Goal: Check status: Check status

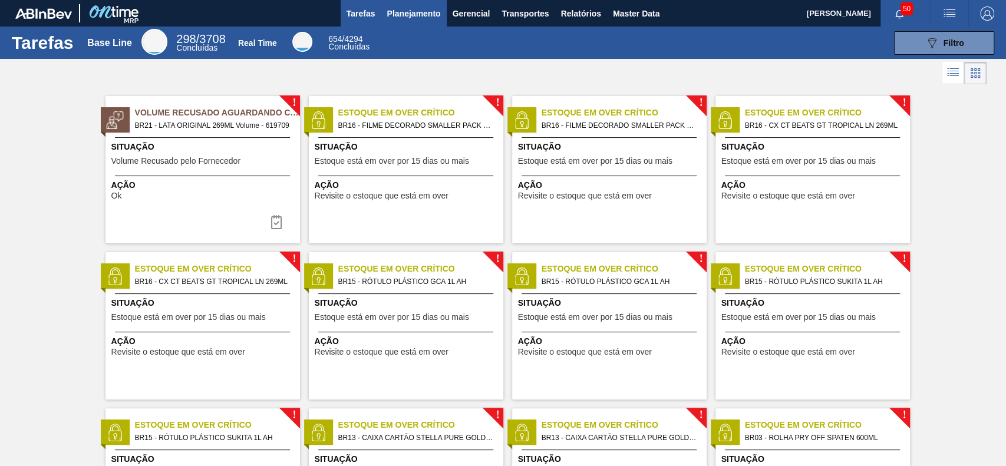
click at [425, 7] on span "Planejamento" at bounding box center [414, 13] width 54 height 14
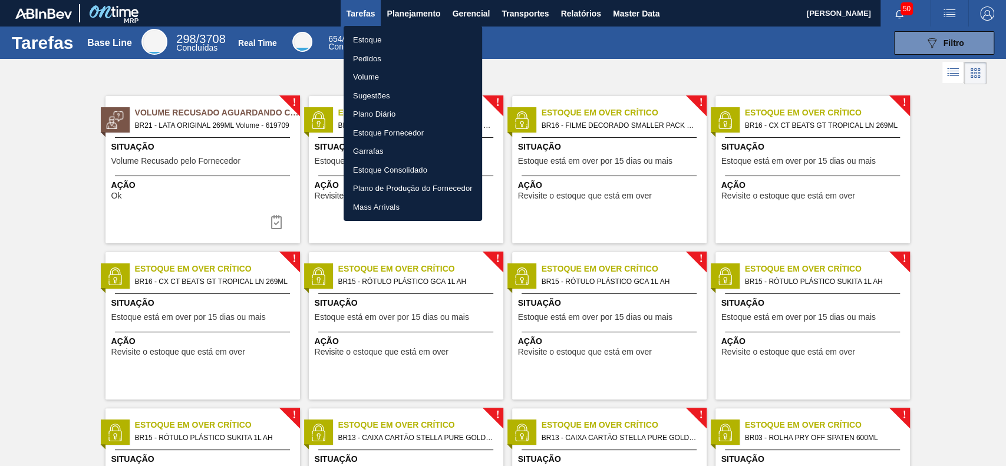
click at [406, 35] on li "Estoque" at bounding box center [413, 40] width 139 height 19
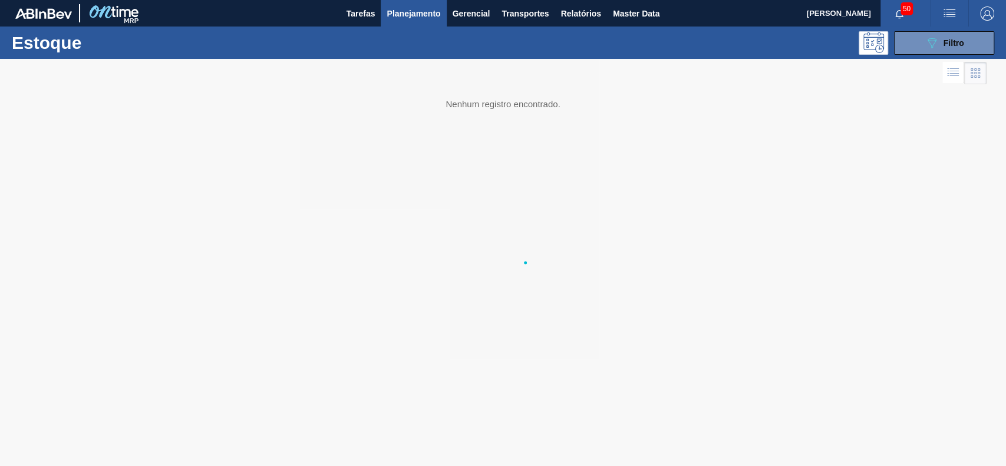
click at [899, 55] on div "Estoque 089F7B8B-B2A5-4AFE-B5C0-19BA573D28AC Filtro" at bounding box center [503, 43] width 1006 height 32
click at [901, 54] on div "Estoque 089F7B8B-B2A5-4AFE-B5C0-19BA573D28AC Filtro" at bounding box center [503, 43] width 1006 height 32
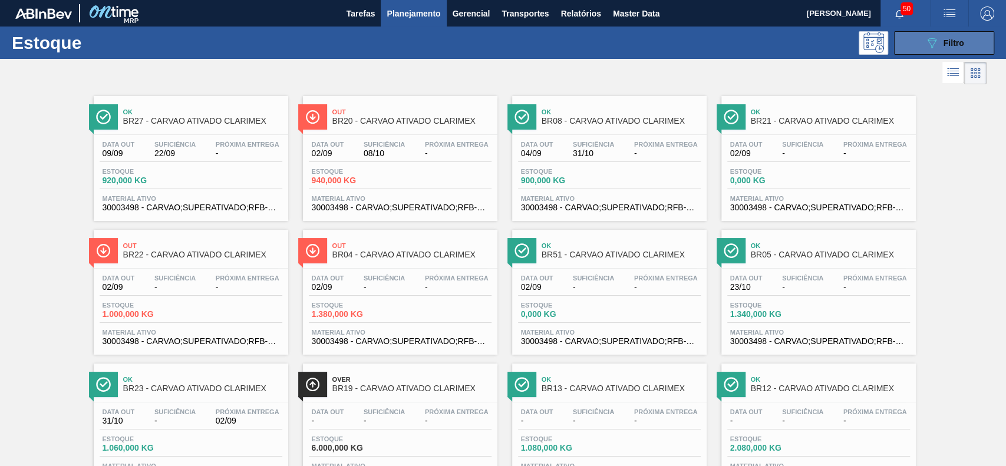
click at [912, 53] on button "089F7B8B-B2A5-4AFE-B5C0-19BA573D28AC Filtro" at bounding box center [944, 43] width 100 height 24
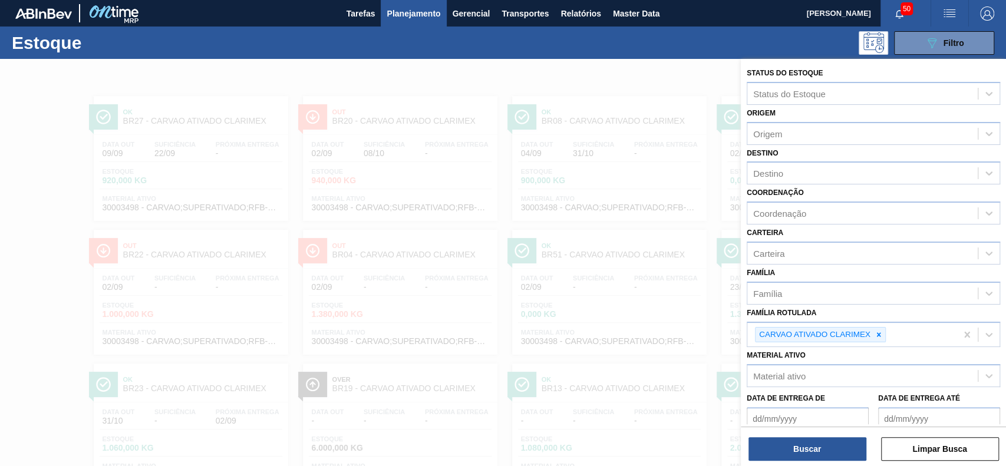
click at [505, 88] on div at bounding box center [503, 292] width 1006 height 466
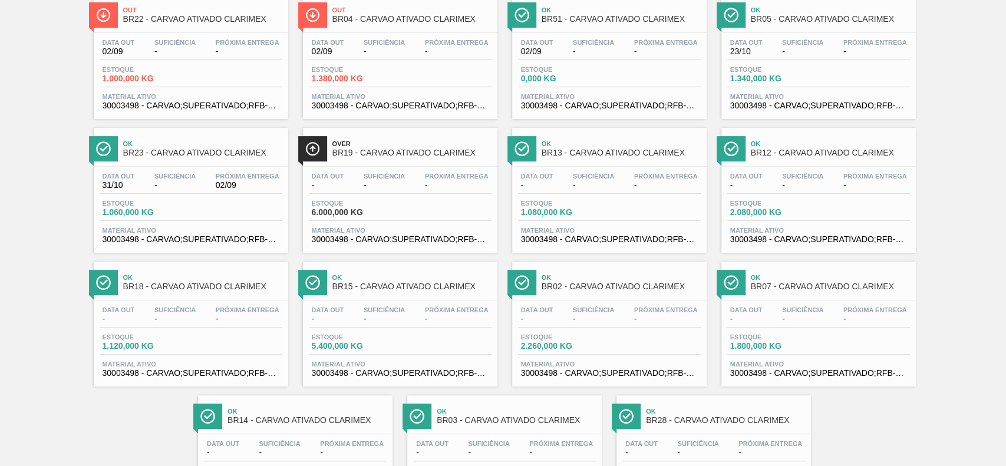
scroll to position [322, 0]
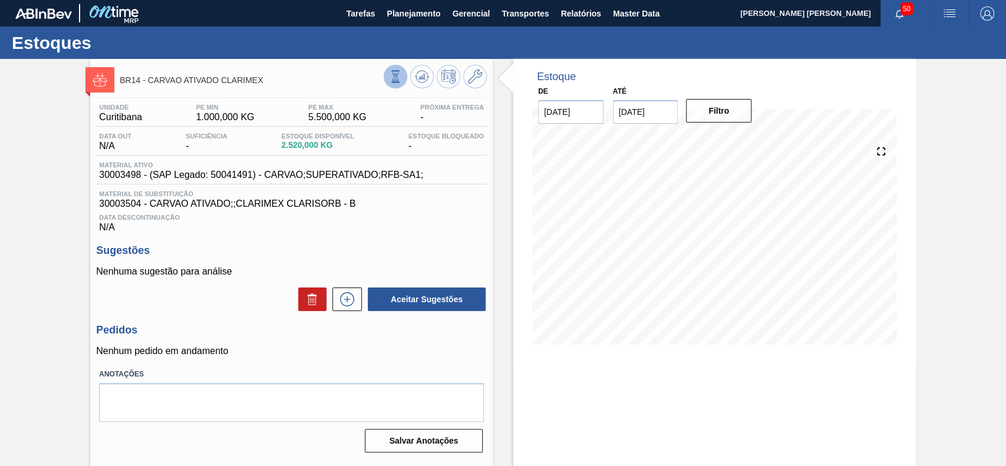
click at [401, 82] on icon at bounding box center [395, 76] width 13 height 13
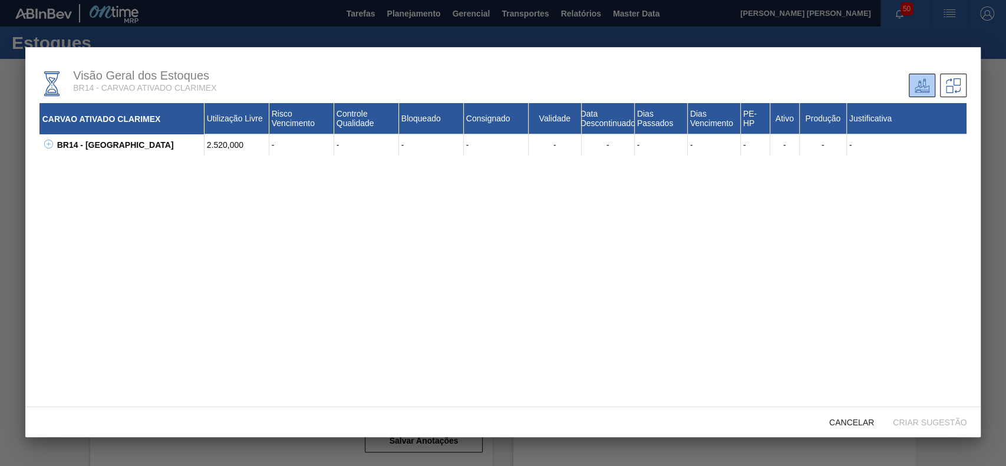
click at [51, 146] on icon at bounding box center [48, 144] width 9 height 9
